Goal: Task Accomplishment & Management: Manage account settings

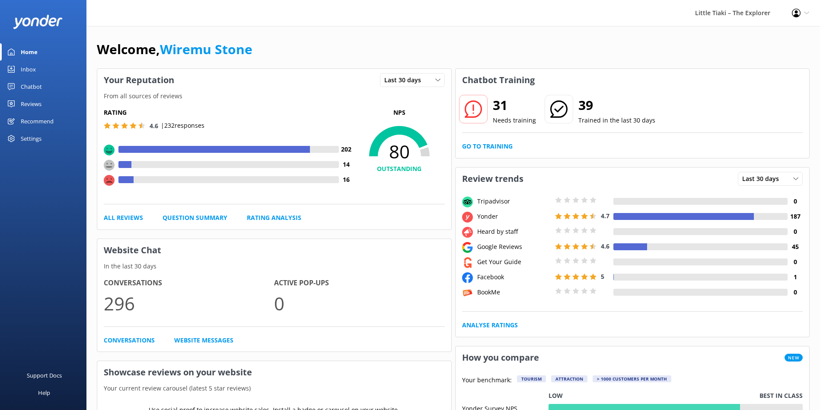
click at [26, 140] on div "Settings" at bounding box center [31, 138] width 21 height 17
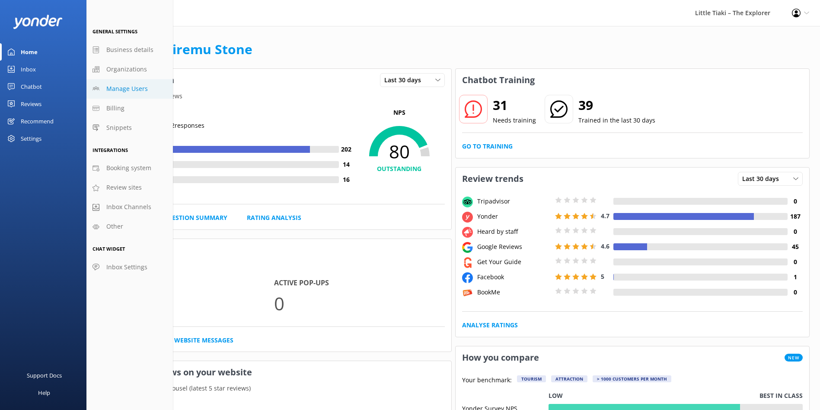
click at [141, 86] on span "Manage Users" at bounding box center [127, 89] width 42 height 10
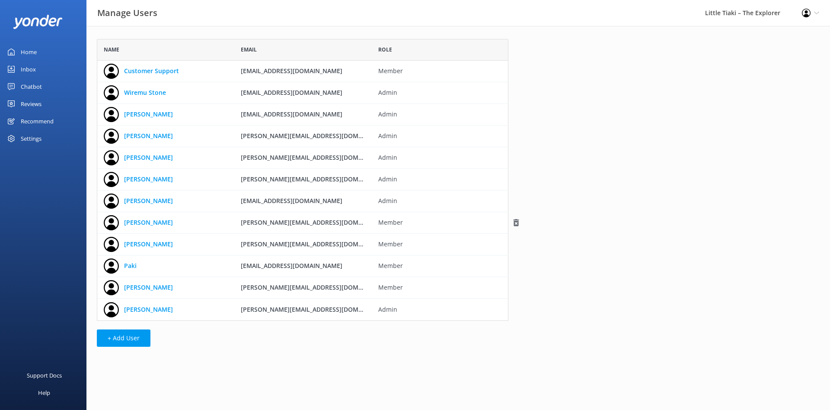
scroll to position [272, 402]
click at [152, 219] on link "[PERSON_NAME]" at bounding box center [148, 223] width 49 height 10
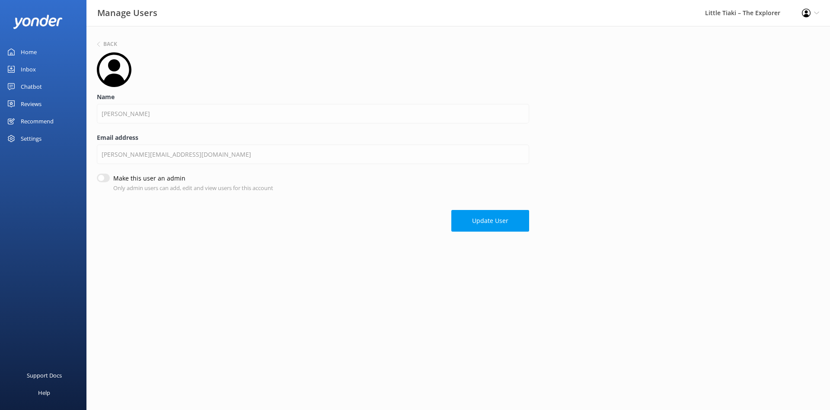
click at [473, 233] on div "Back Name [PERSON_NAME] Email address [PERSON_NAME][EMAIL_ADDRESS][DOMAIN_NAME]…" at bounding box center [458, 137] width 744 height 223
click at [109, 177] on input "Make this user an admin" at bounding box center [103, 177] width 13 height 9
checkbox input "true"
click at [493, 216] on button "Update User" at bounding box center [491, 221] width 78 height 22
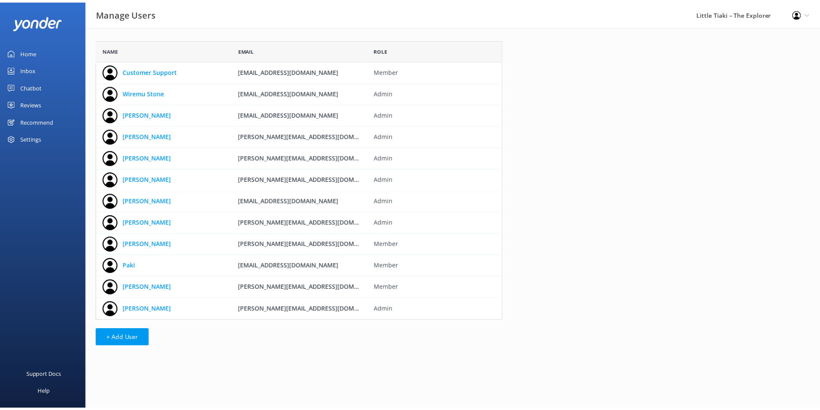
scroll to position [272, 402]
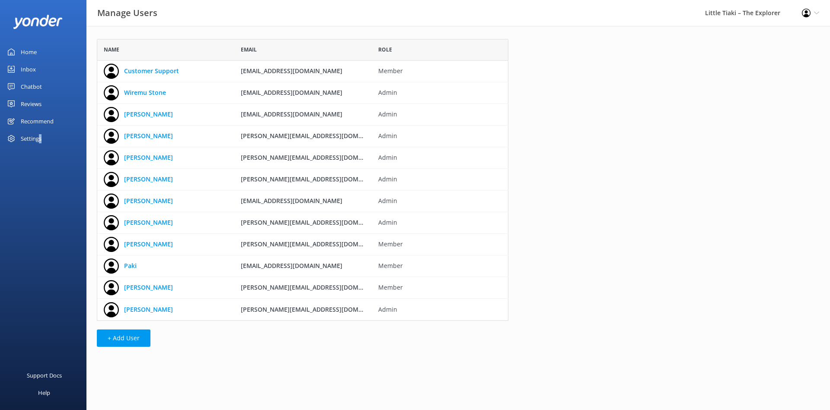
click at [40, 141] on div "Settings" at bounding box center [31, 138] width 21 height 17
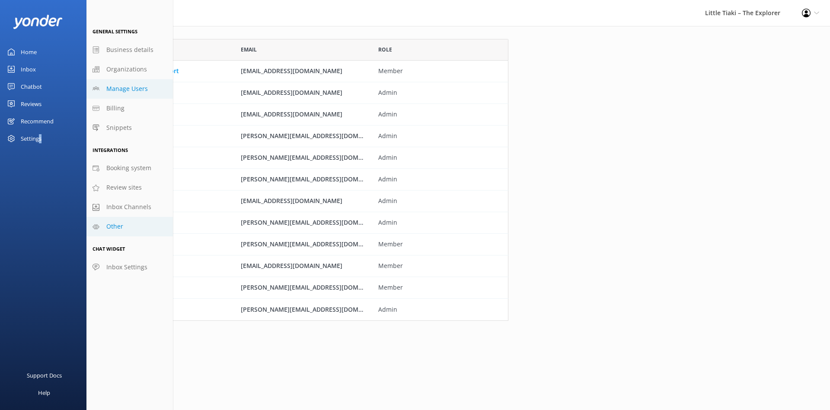
click at [123, 231] on span "Other" at bounding box center [114, 226] width 17 height 10
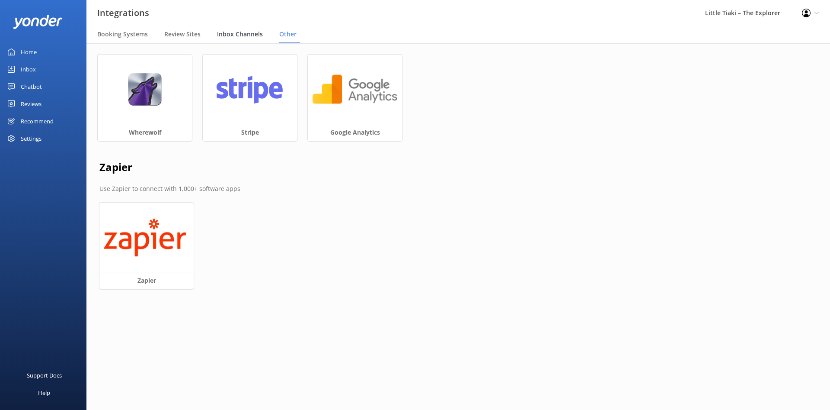
click at [241, 38] on span "Inbox Channels" at bounding box center [240, 34] width 46 height 9
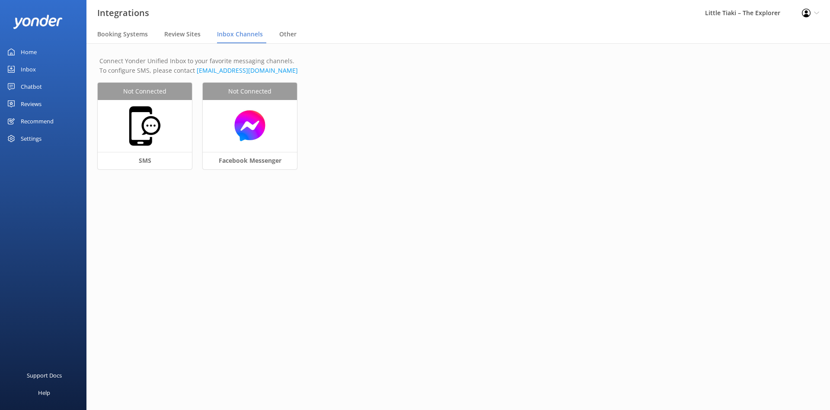
click at [303, 36] on nav "Booking Systems Review Sites Inbox Channels Other" at bounding box center [458, 34] width 744 height 17
click at [250, 31] on span "Inbox Channels" at bounding box center [240, 34] width 46 height 9
click at [261, 34] on div "Inbox Channels" at bounding box center [241, 34] width 49 height 17
click at [276, 36] on nav "Booking Systems Review Sites Inbox Channels Other" at bounding box center [458, 34] width 744 height 17
click at [287, 36] on span "Other" at bounding box center [287, 34] width 17 height 9
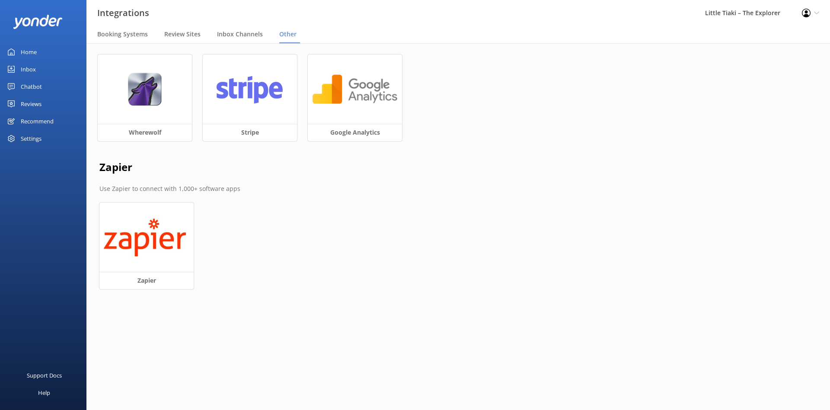
click at [34, 138] on div "Settings" at bounding box center [31, 138] width 21 height 17
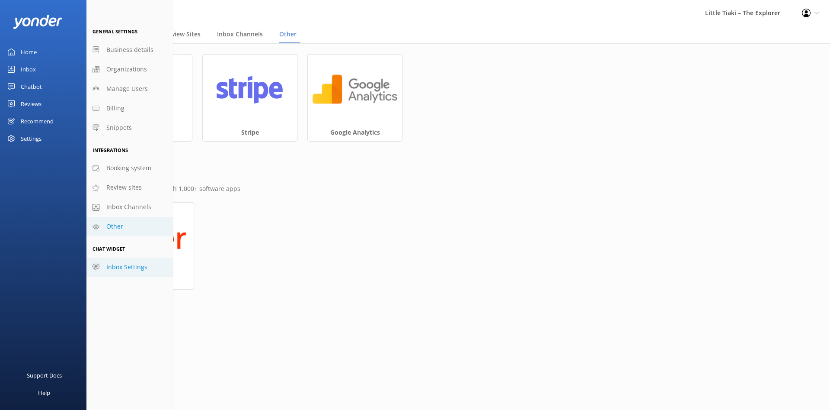
click at [120, 272] on link "Inbox Settings" at bounding box center [129, 266] width 86 height 19
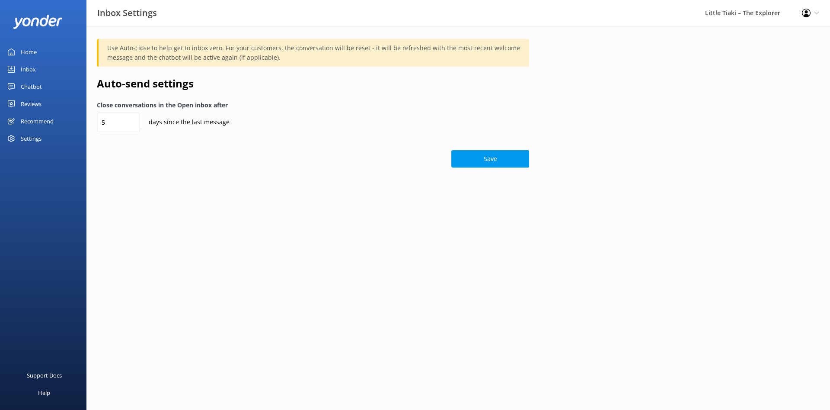
click at [30, 147] on div "Home Inbox Chatbot Content Products Chat Logs Website Widget Pop-up messages Re…" at bounding box center [43, 102] width 86 height 205
click at [32, 137] on div "Settings" at bounding box center [31, 138] width 21 height 17
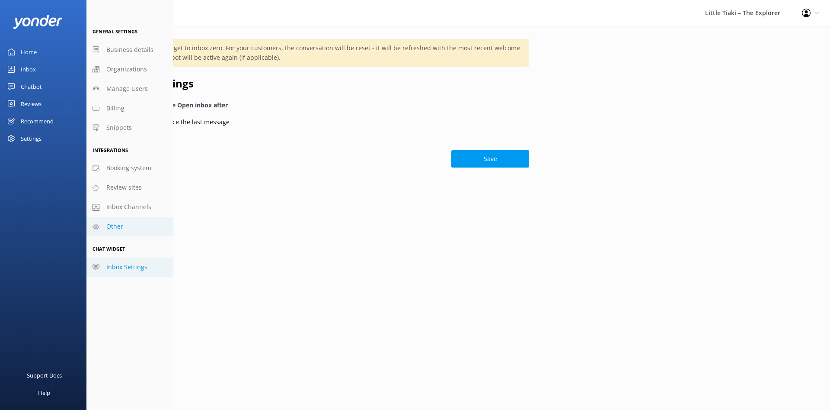
click at [119, 225] on span "Other" at bounding box center [114, 226] width 17 height 10
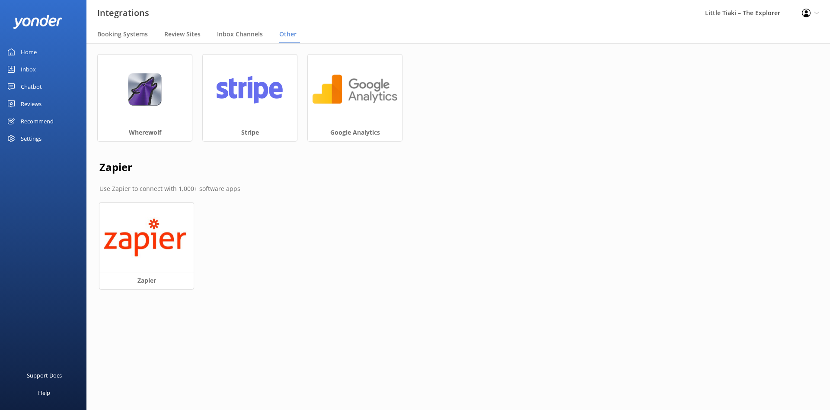
click at [29, 147] on div "Home Inbox Chatbot Content Products Chat Logs Website Widget Pop-up messages Re…" at bounding box center [43, 102] width 86 height 205
click at [32, 140] on div "Settings" at bounding box center [31, 138] width 21 height 17
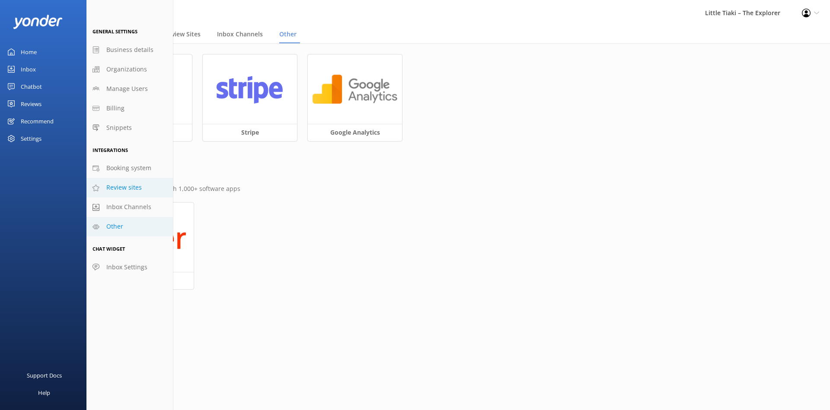
click at [127, 185] on span "Review sites" at bounding box center [123, 188] width 35 height 10
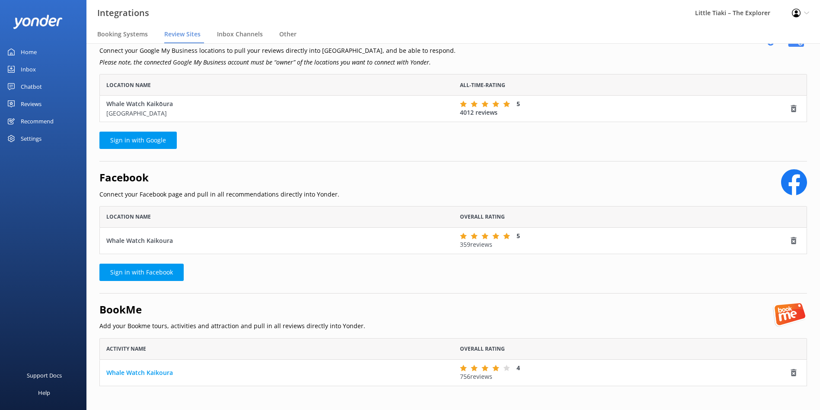
scroll to position [46, 0]
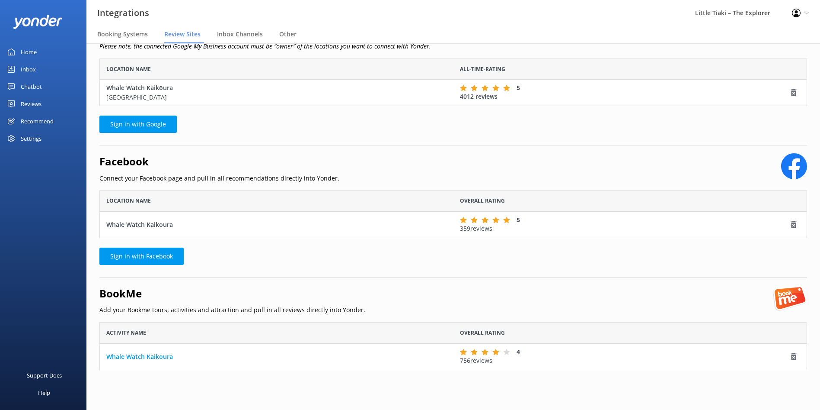
click at [18, 138] on div "Settings" at bounding box center [43, 138] width 86 height 17
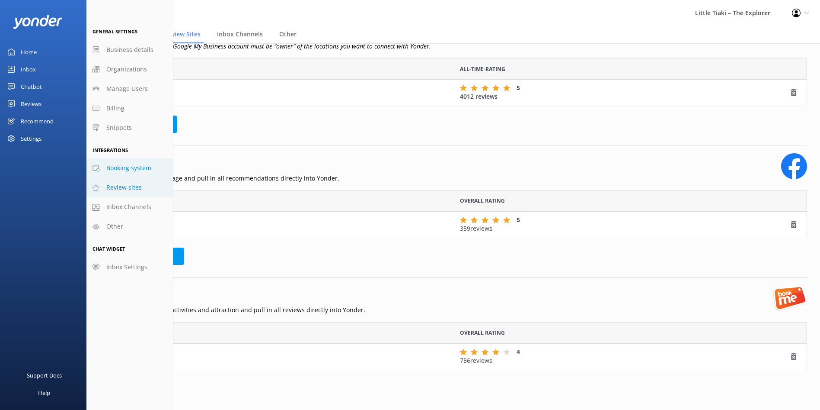
click at [141, 163] on span "Booking system" at bounding box center [128, 168] width 45 height 10
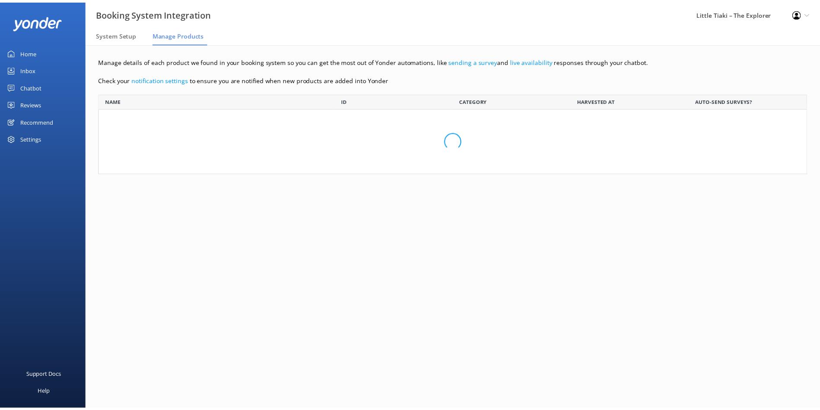
scroll to position [611, 698]
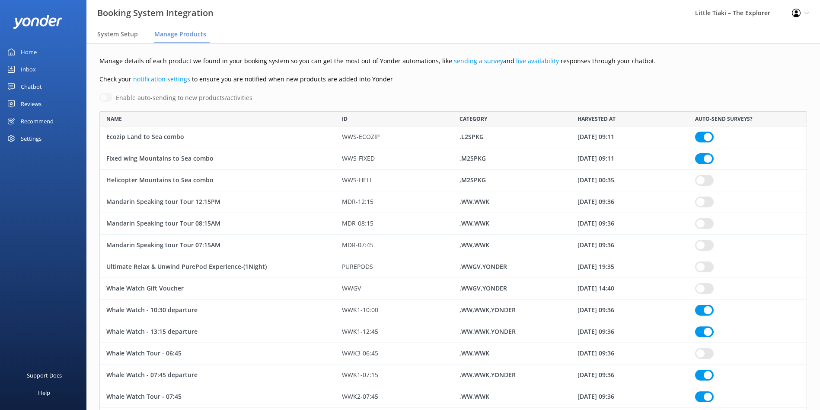
checkbox input "true"
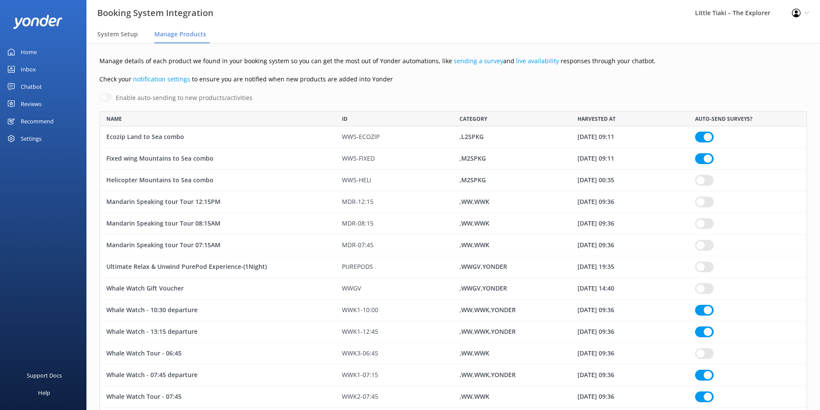
checkbox input "true"
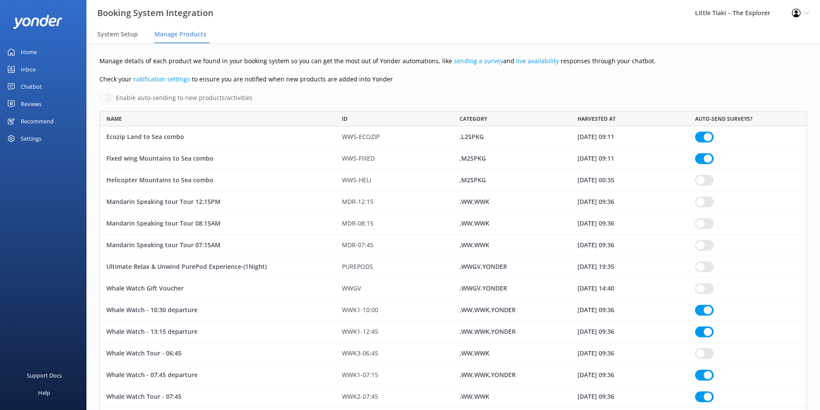
checkbox input "true"
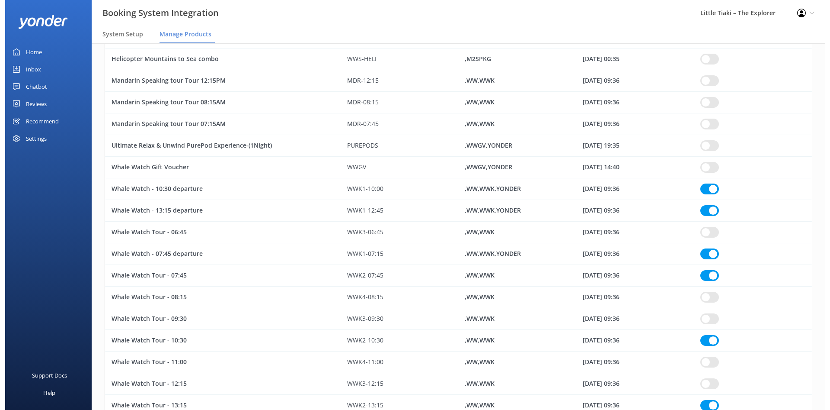
scroll to position [0, 0]
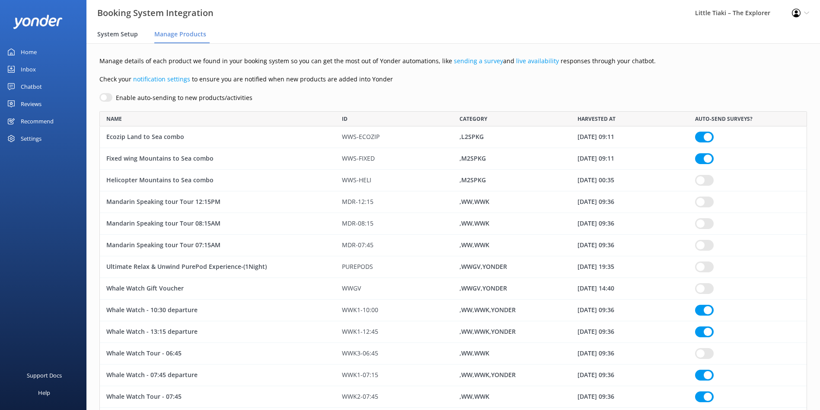
click at [120, 33] on span "System Setup" at bounding box center [117, 34] width 41 height 9
